Goal: Task Accomplishment & Management: Manage account settings

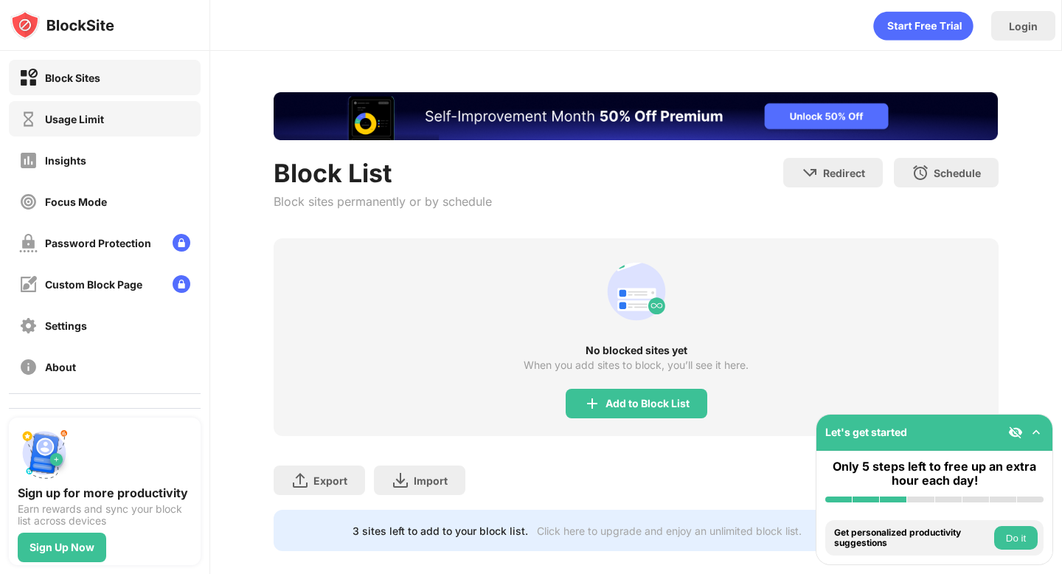
click at [51, 119] on div "Usage Limit" at bounding box center [74, 119] width 59 height 13
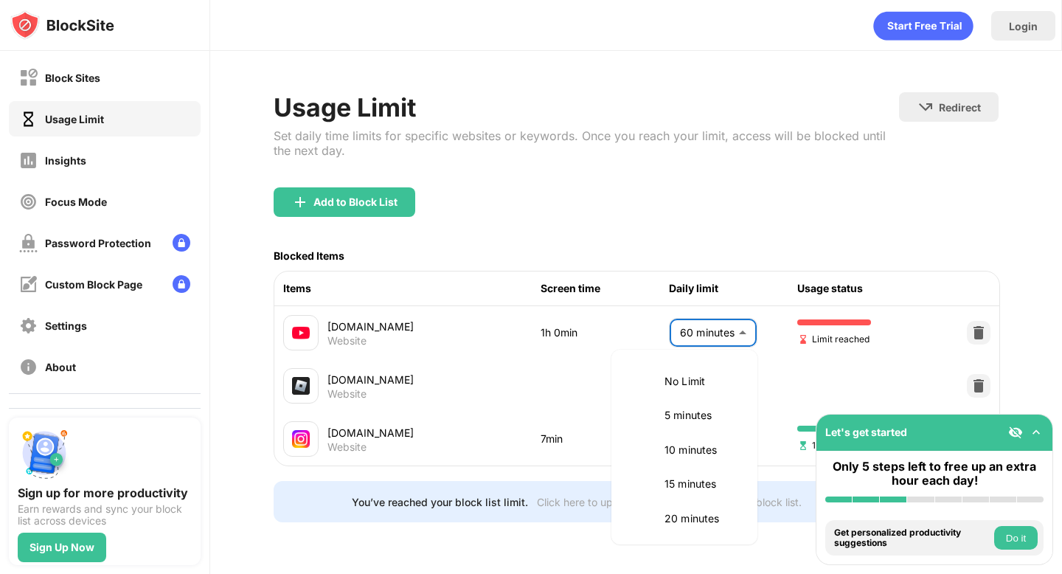
click at [719, 332] on body "Block Sites Usage Limit Insights Focus Mode Password Protection Custom Block Pa…" at bounding box center [531, 287] width 1062 height 574
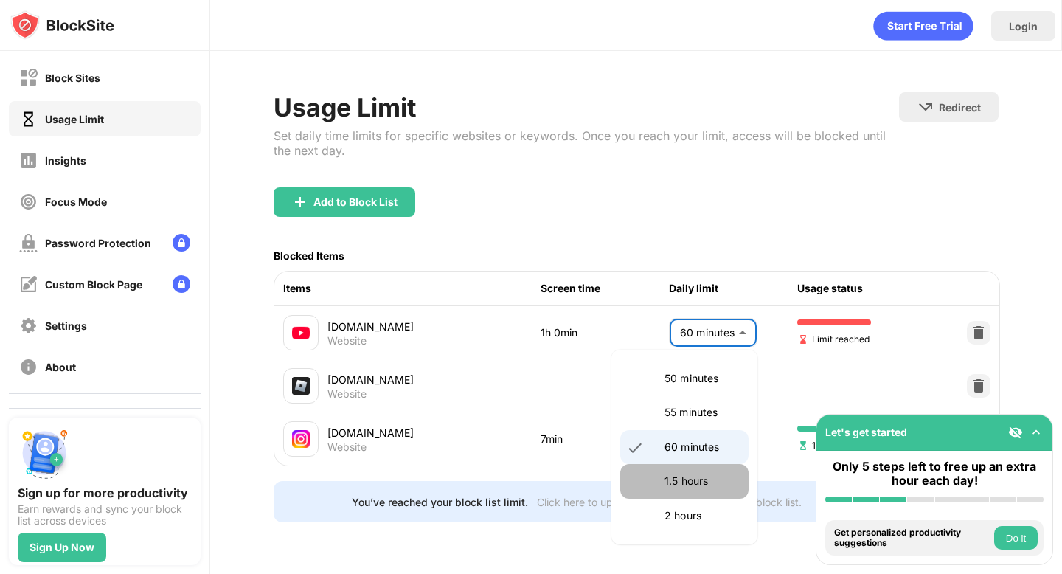
click at [678, 482] on p "1.5 hours" at bounding box center [701, 481] width 75 height 16
type input "**"
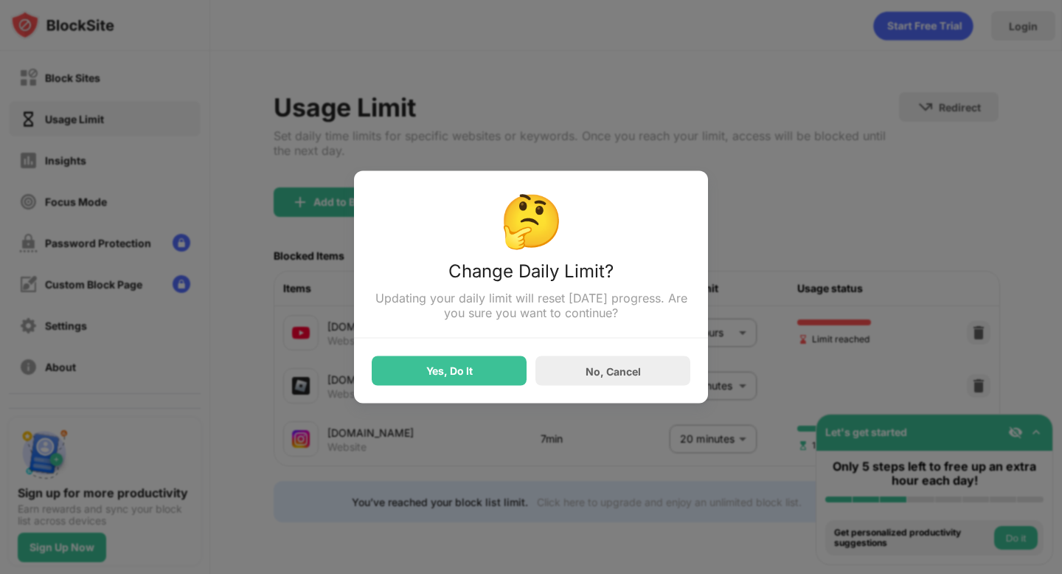
click at [495, 388] on div "🤔 Change Daily Limit? Updating your daily limit will reset [DATE] progress. Are…" at bounding box center [531, 287] width 354 height 232
click at [491, 364] on div "Yes, Do It" at bounding box center [449, 370] width 155 height 29
